Goal: Information Seeking & Learning: Find specific fact

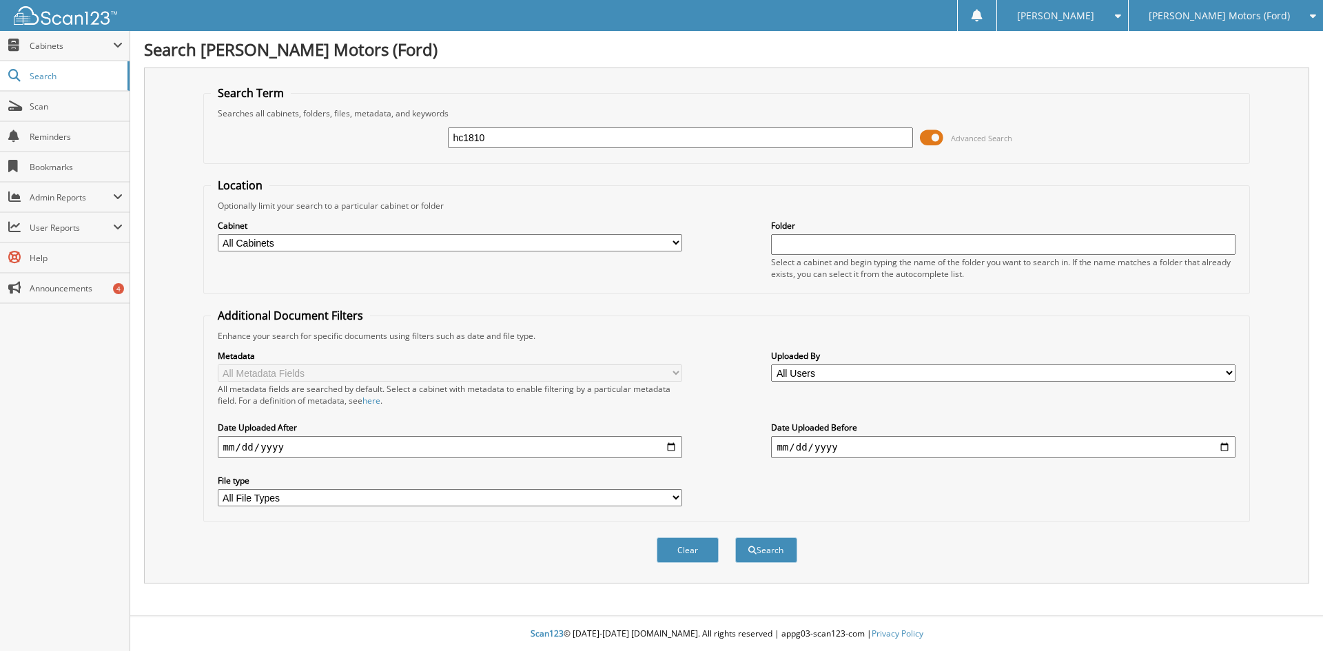
type input "hc1810"
click at [735, 537] on button "Search" at bounding box center [766, 549] width 62 height 25
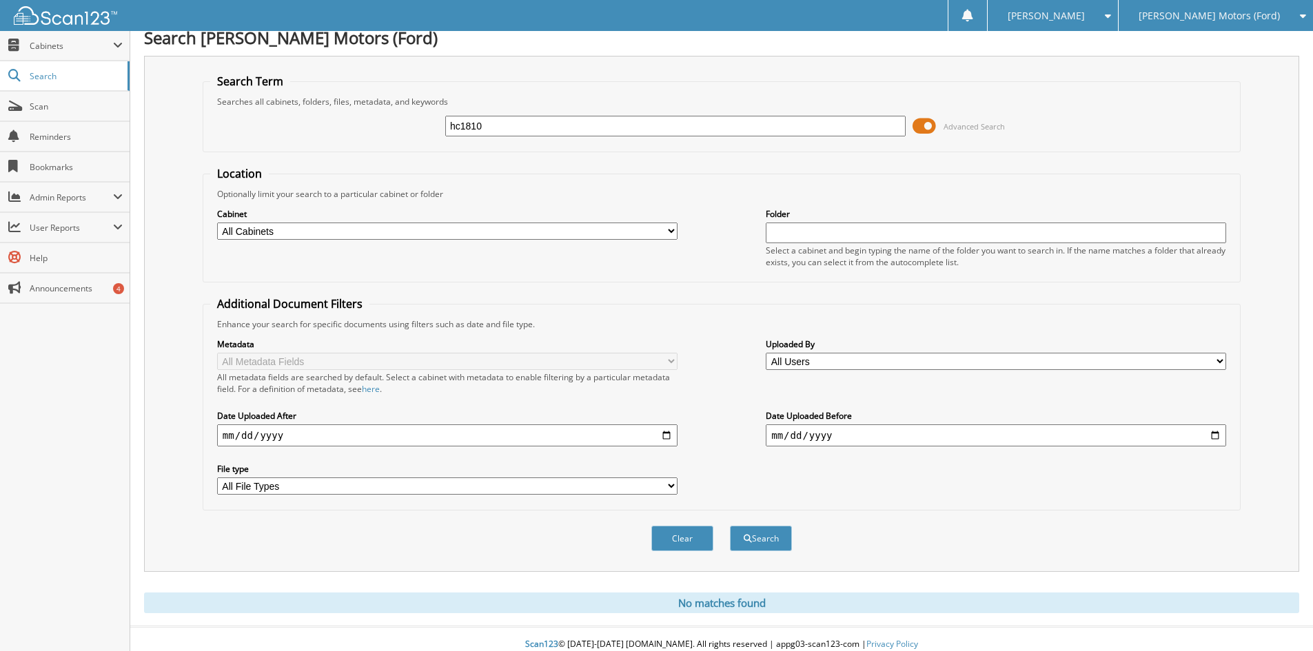
scroll to position [23, 0]
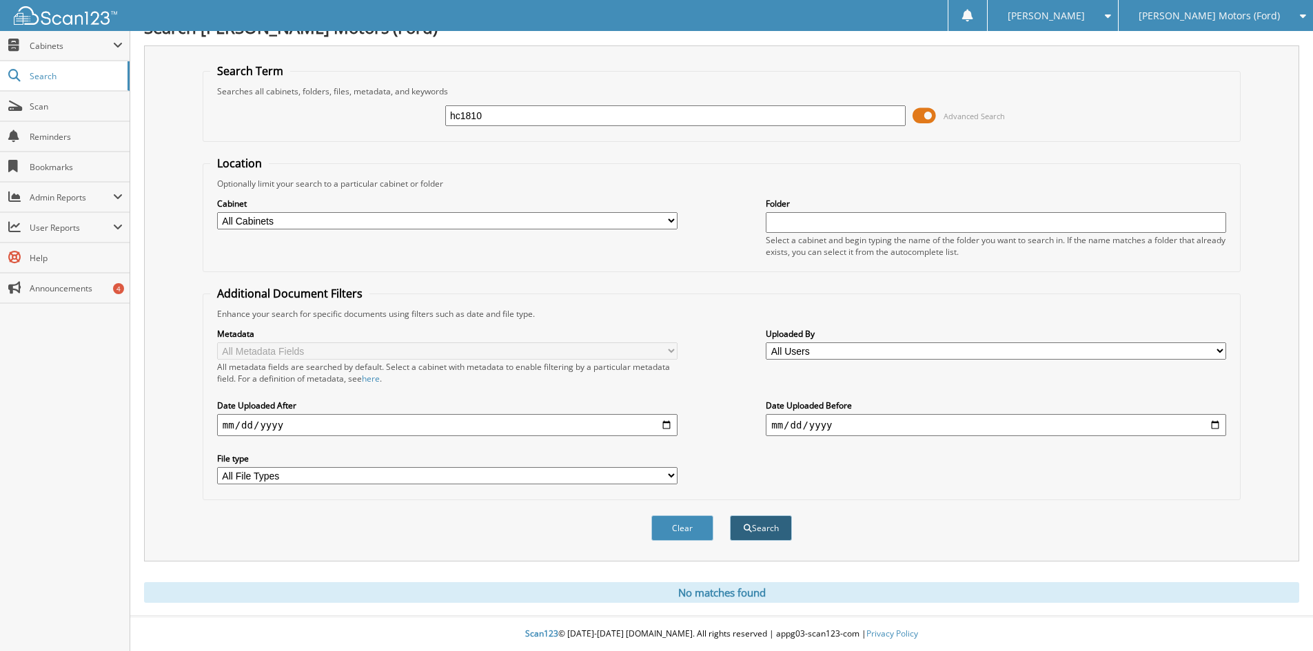
click at [765, 531] on button "Search" at bounding box center [761, 527] width 62 height 25
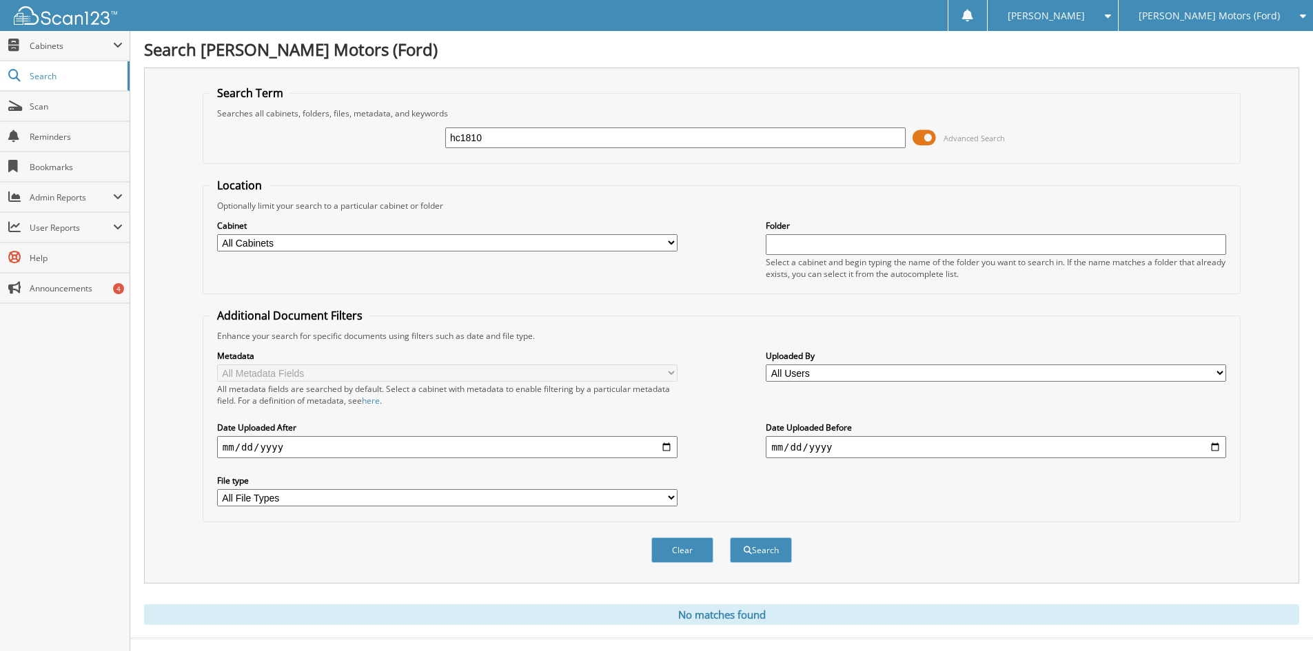
click at [1211, 17] on span "[PERSON_NAME] Motors (Ford)" at bounding box center [1208, 16] width 141 height 8
click at [1209, 54] on link "[PERSON_NAME] Automotive Inc (Chevy)" at bounding box center [1215, 49] width 194 height 37
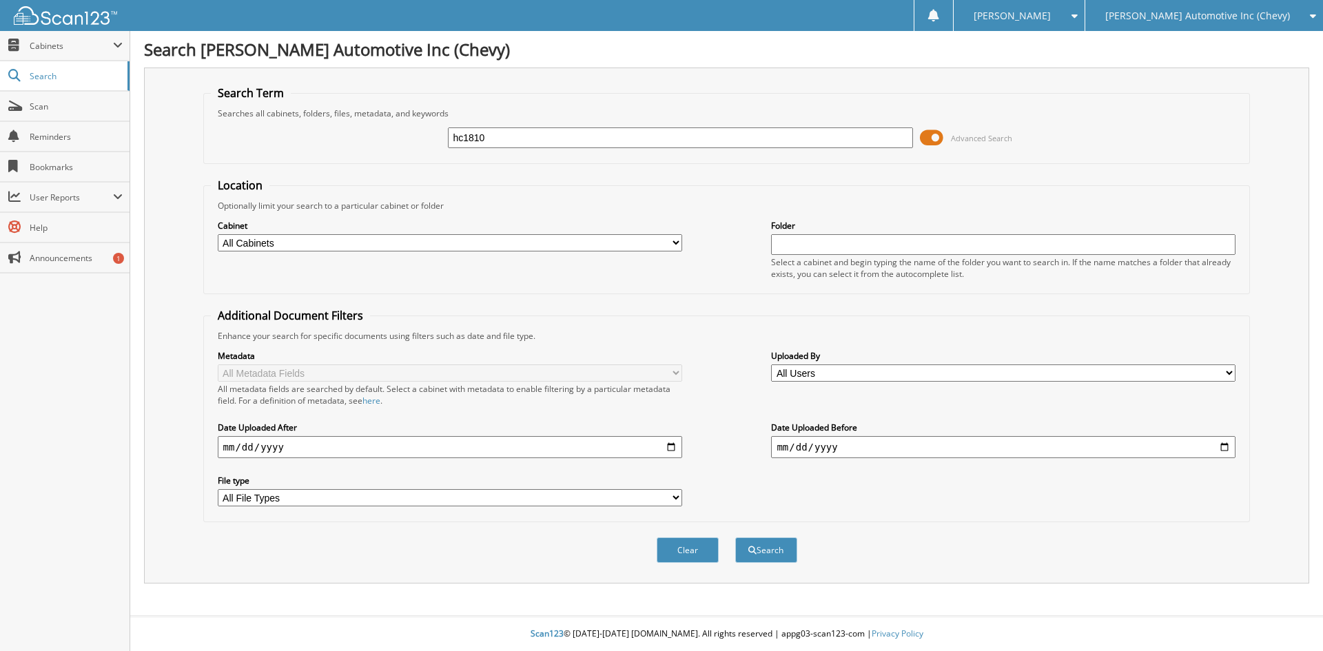
type input "hc1810"
click at [735, 537] on button "Search" at bounding box center [766, 549] width 62 height 25
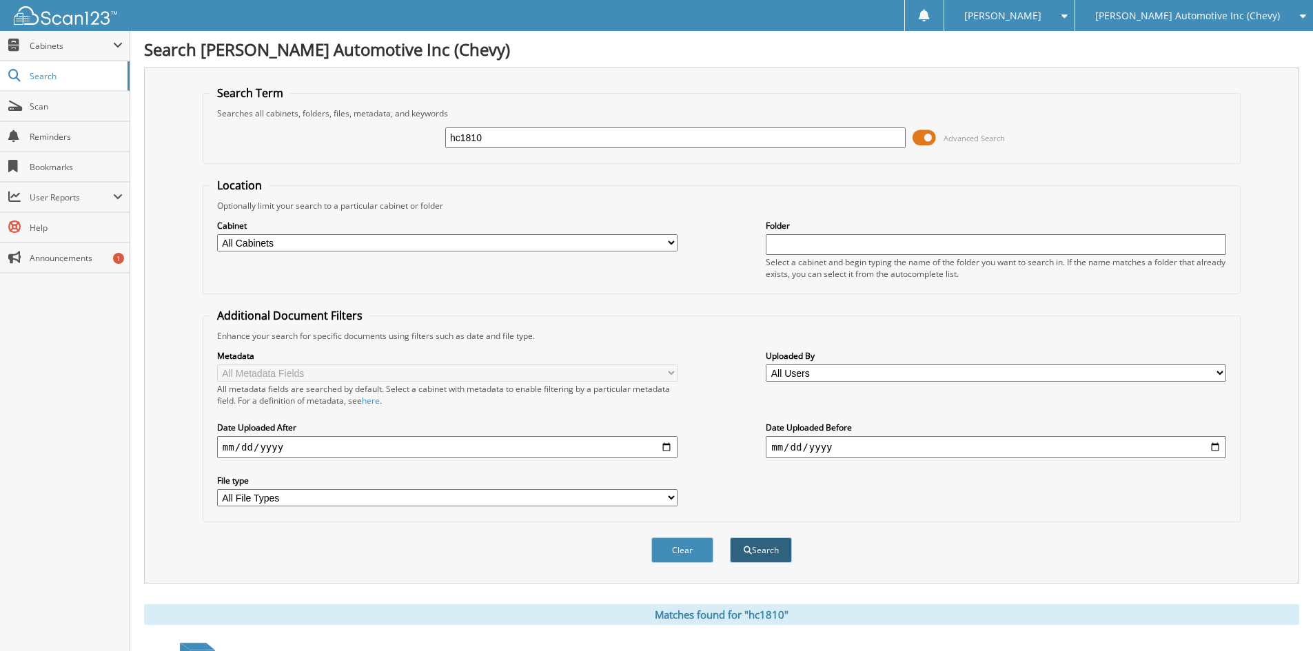
click at [762, 555] on button "Search" at bounding box center [761, 549] width 62 height 25
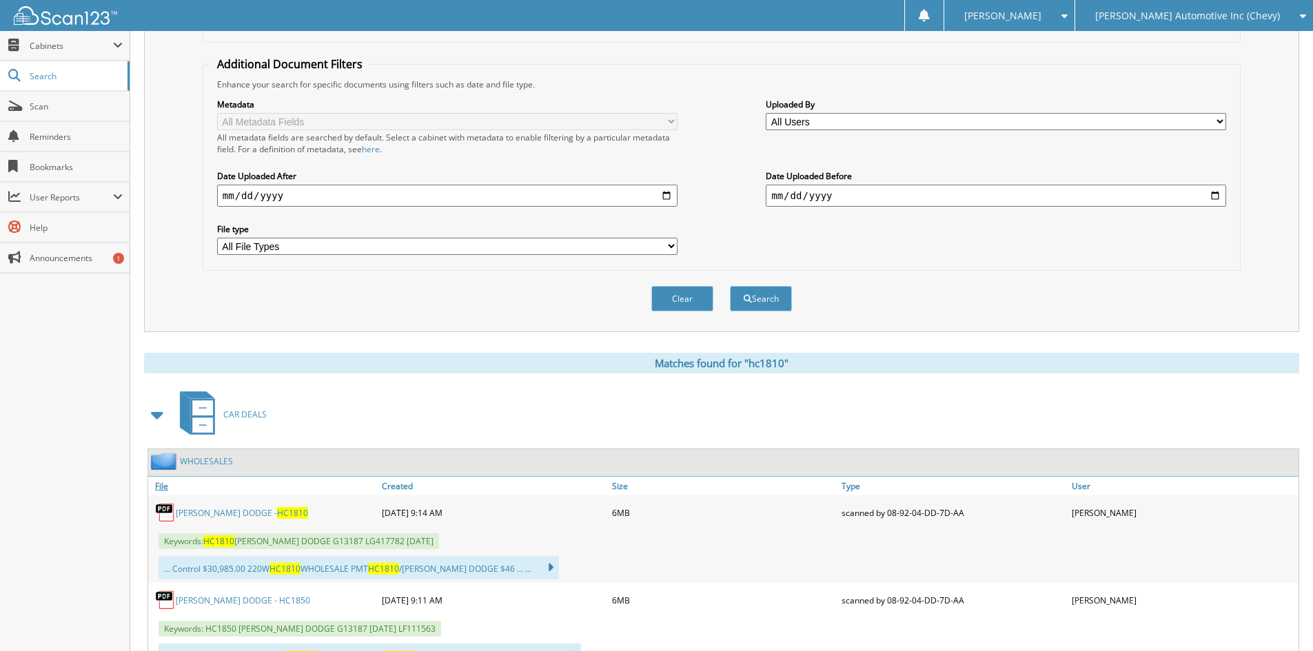
scroll to position [276, 0]
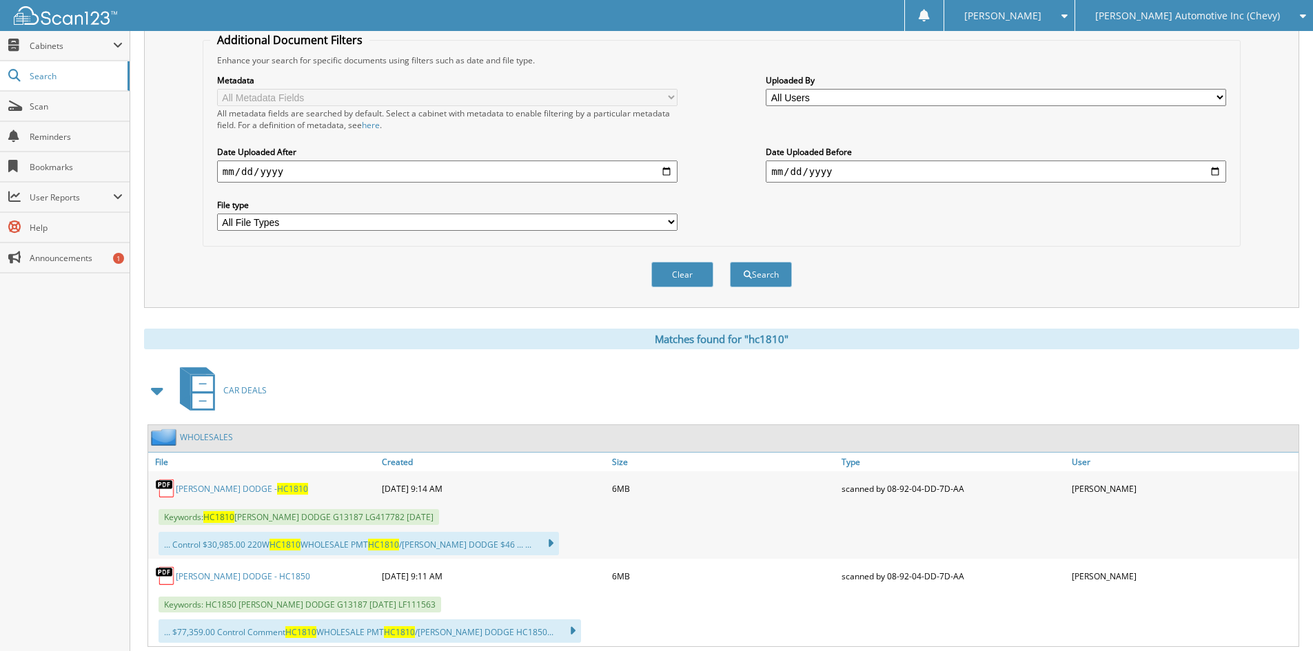
click at [277, 491] on span "HC1810" at bounding box center [292, 489] width 31 height 12
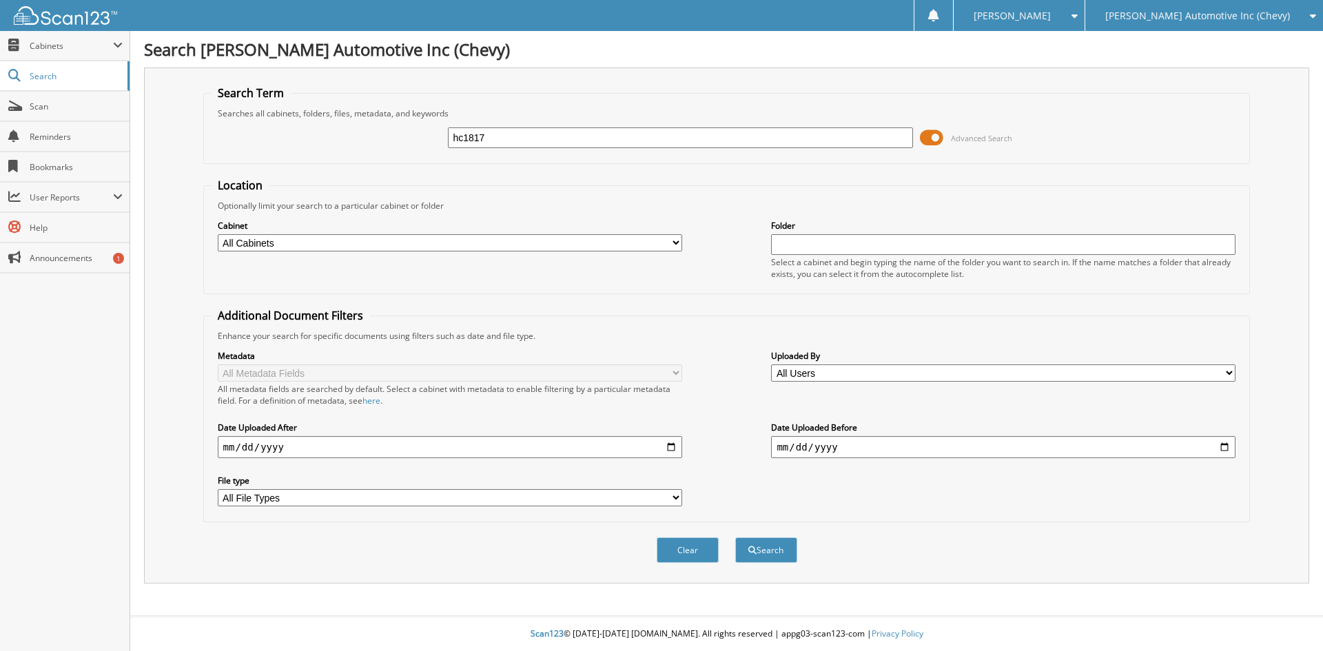
type input "hc1817"
click at [735, 537] on button "Search" at bounding box center [766, 549] width 62 height 25
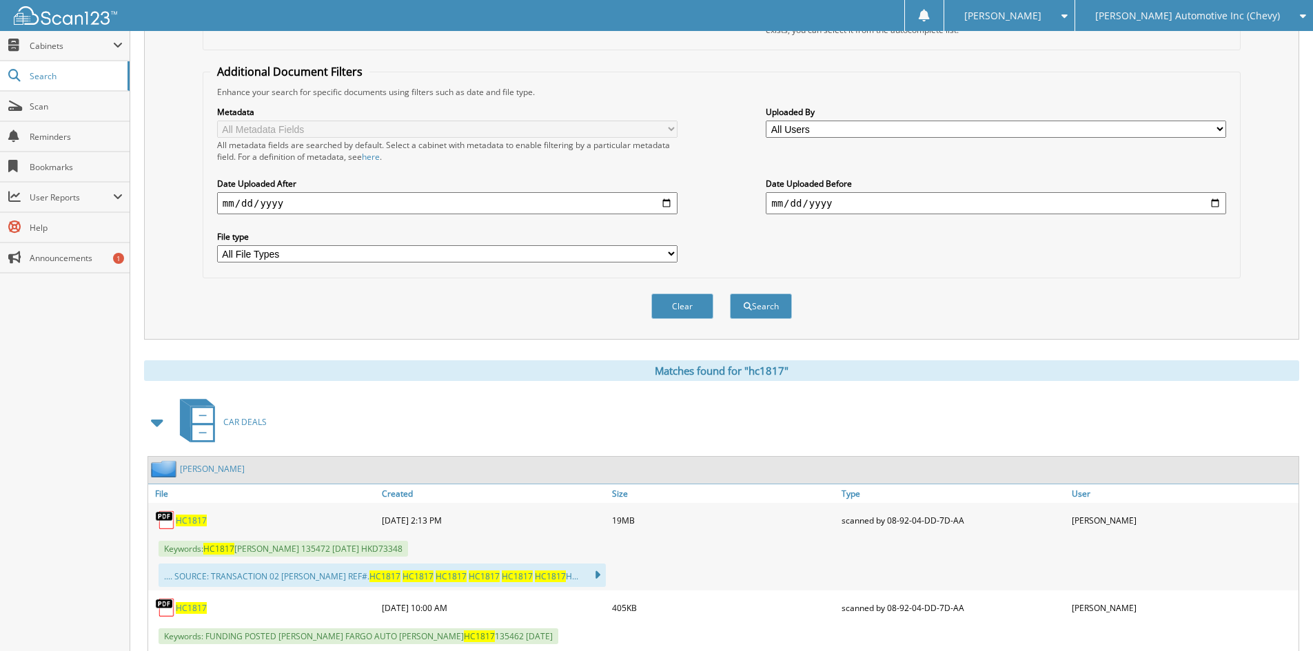
scroll to position [276, 0]
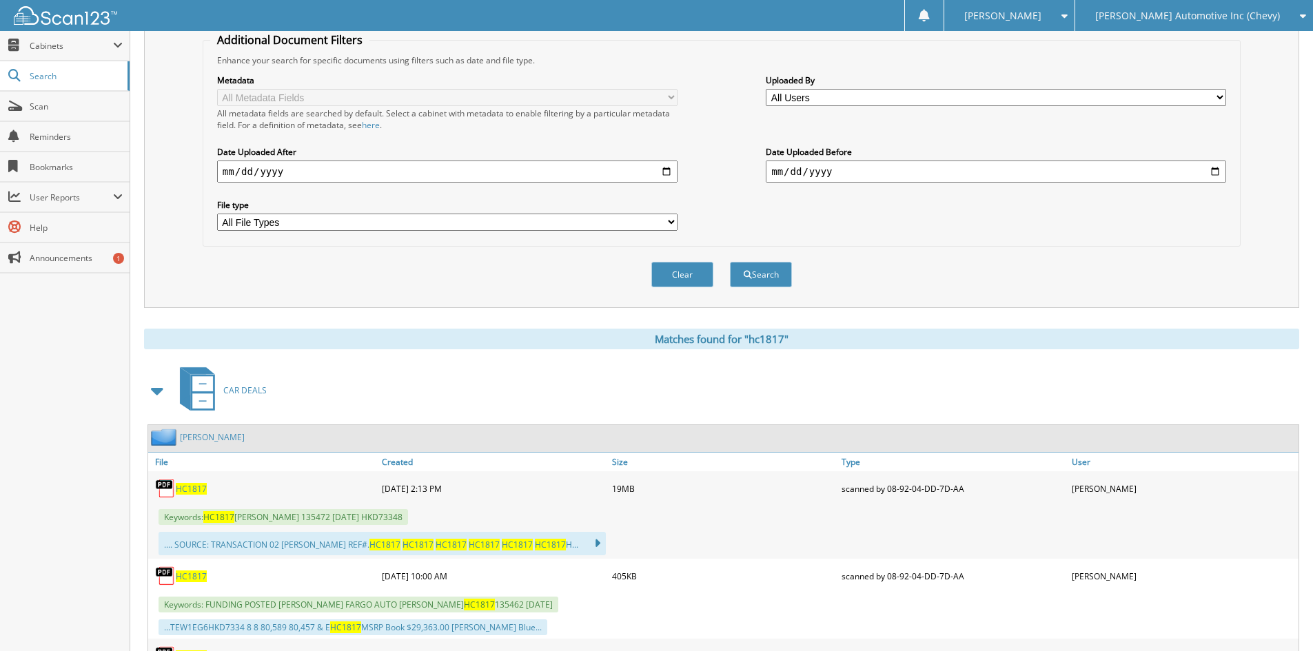
click at [187, 492] on span "HC1817" at bounding box center [191, 489] width 31 height 12
